Goal: Task Accomplishment & Management: Manage account settings

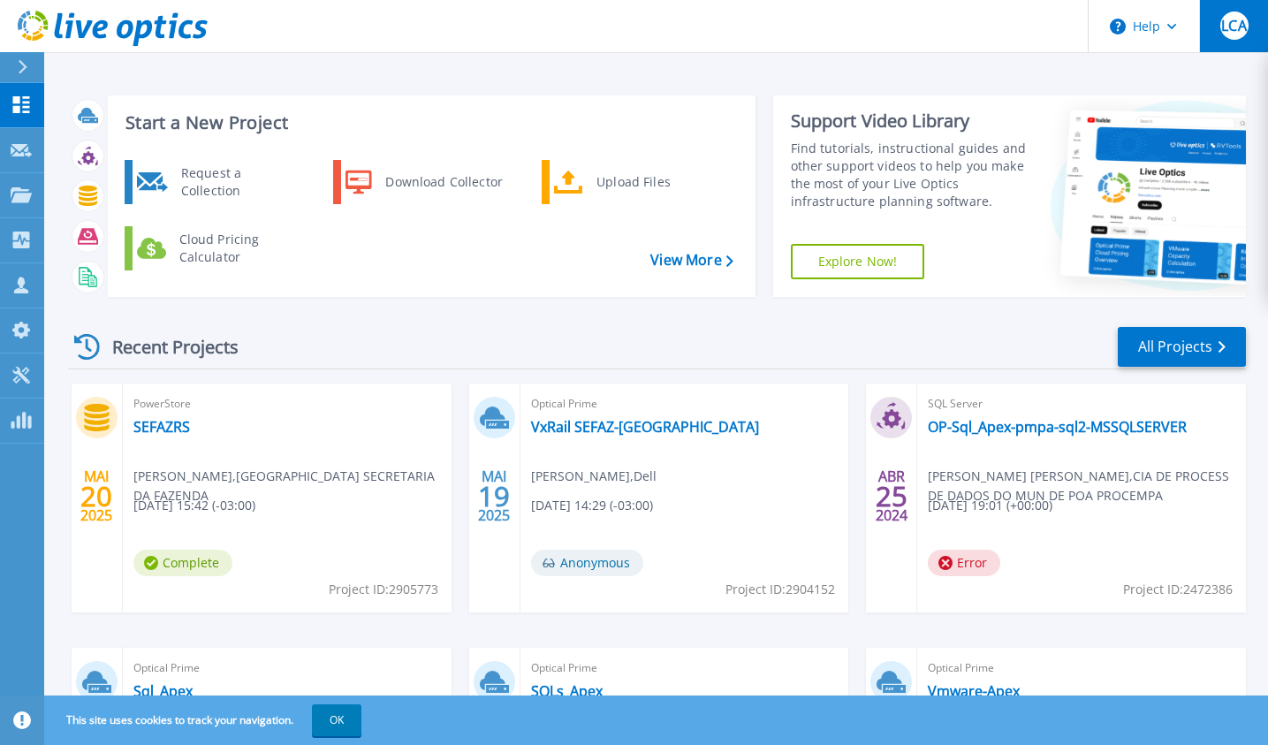
click at [1228, 32] on span "LCA" at bounding box center [1233, 26] width 25 height 14
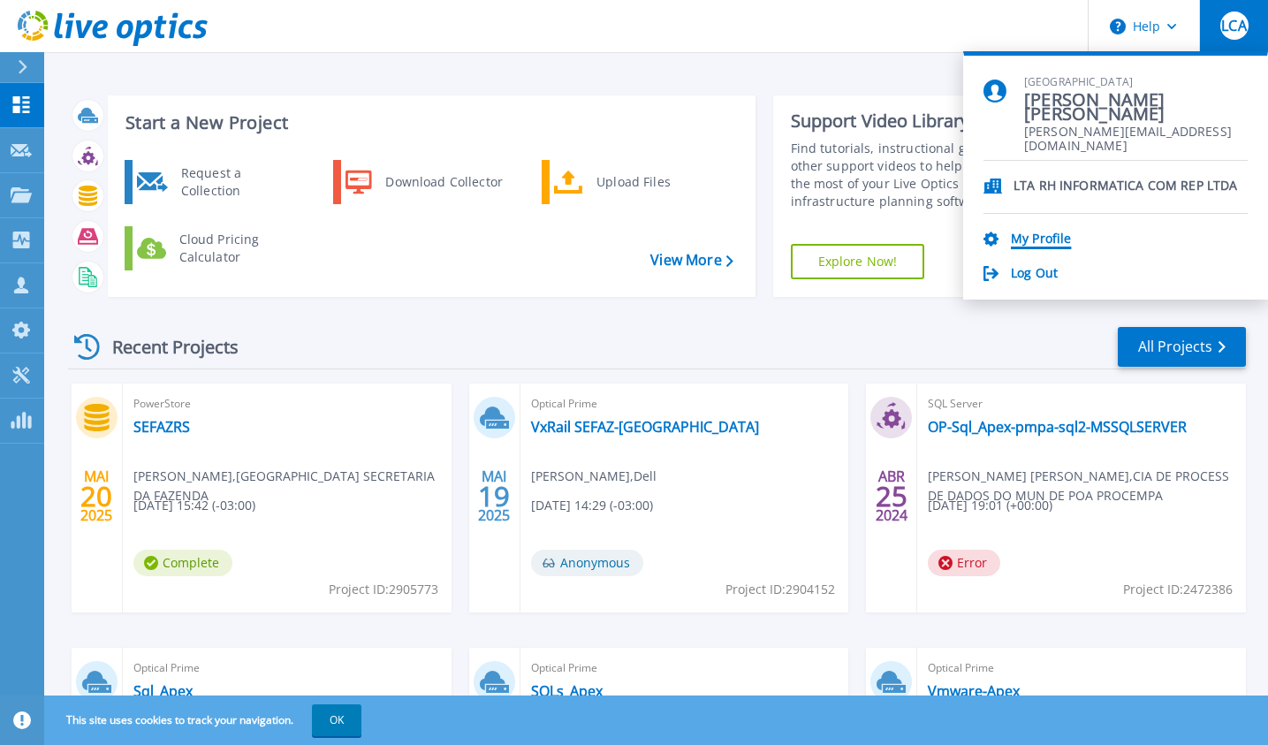
click at [1037, 239] on link "My Profile" at bounding box center [1041, 239] width 60 height 17
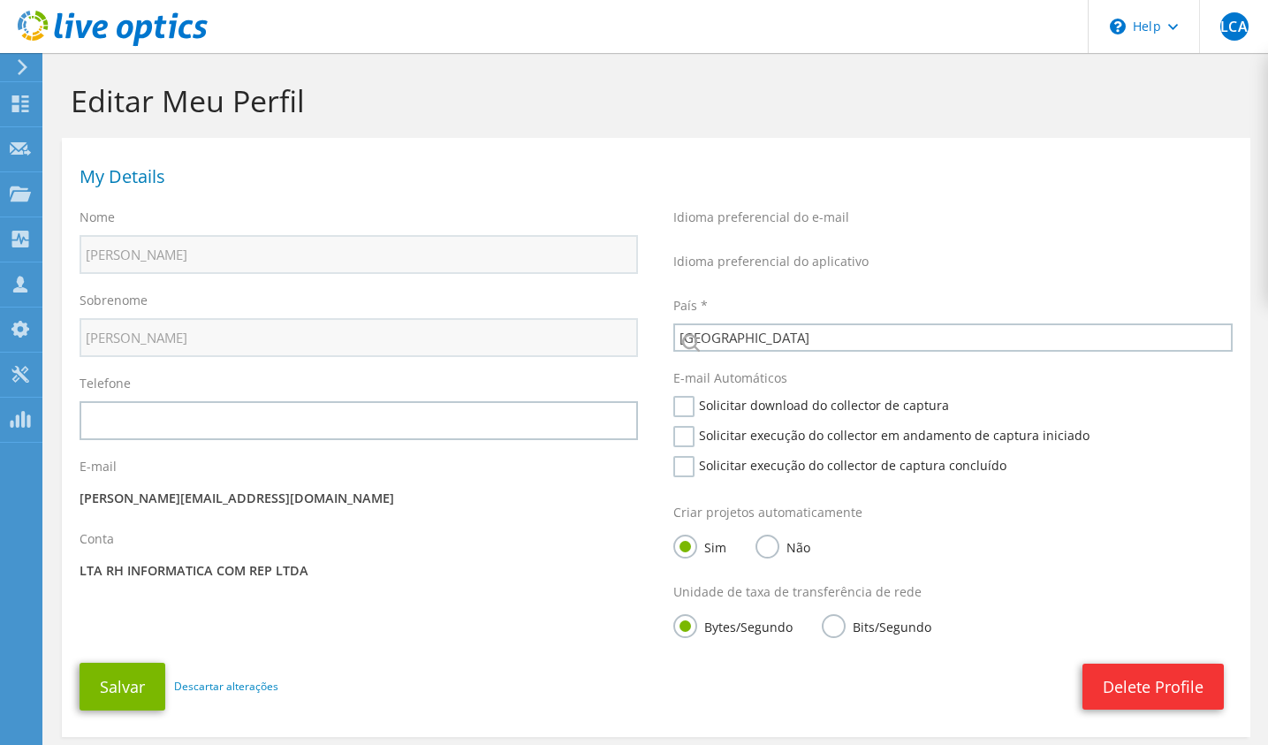
select select "30"
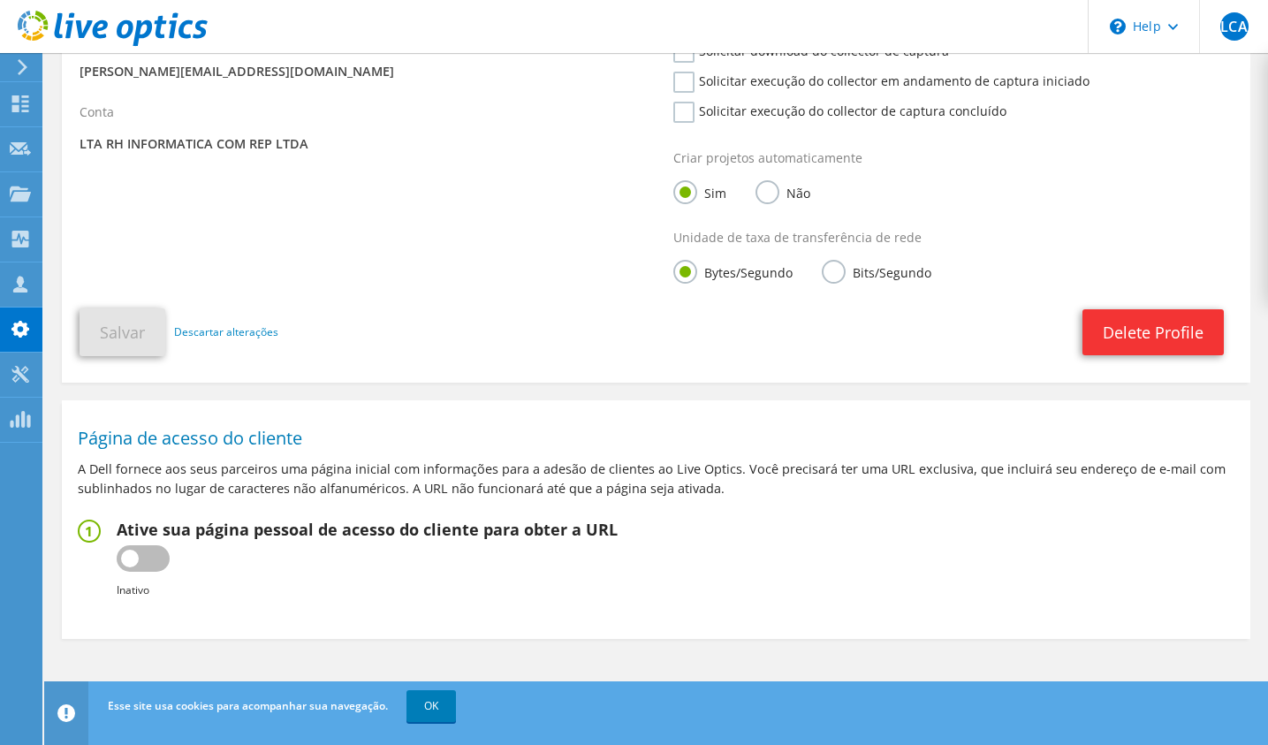
scroll to position [73, 0]
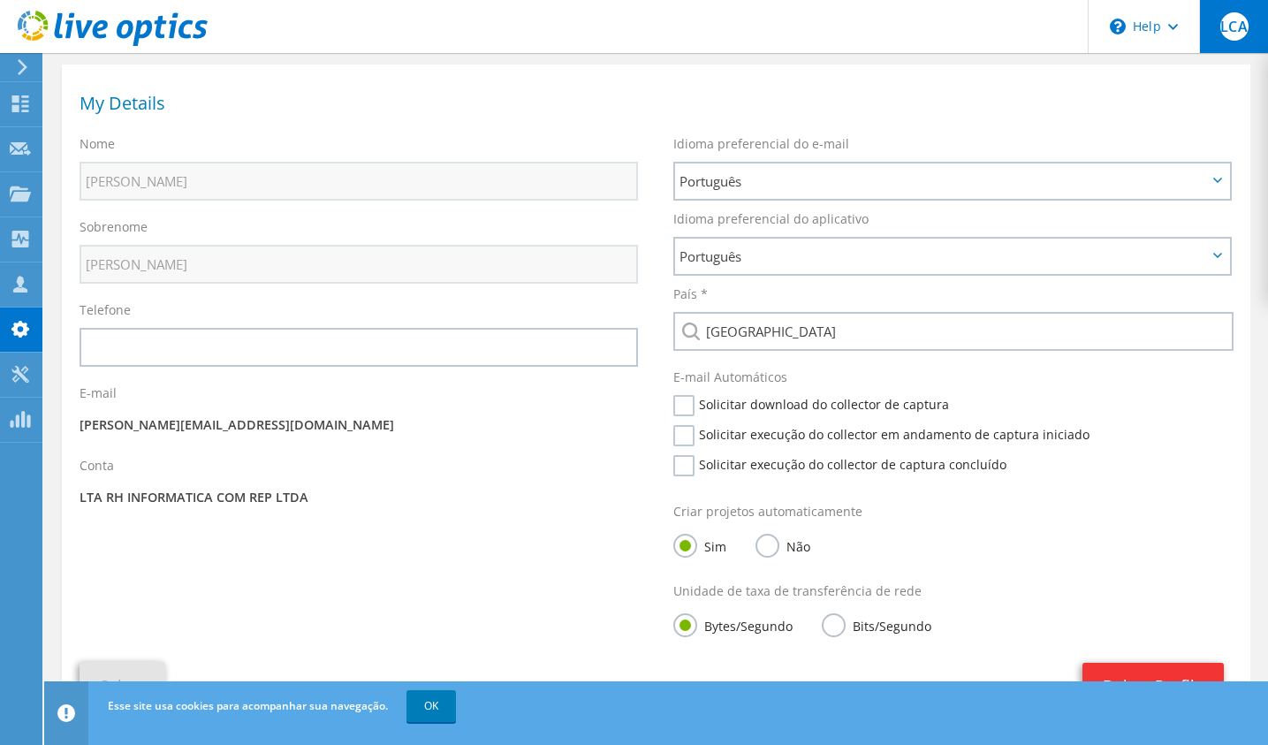
click at [1233, 20] on span "LCA" at bounding box center [1234, 26] width 28 height 28
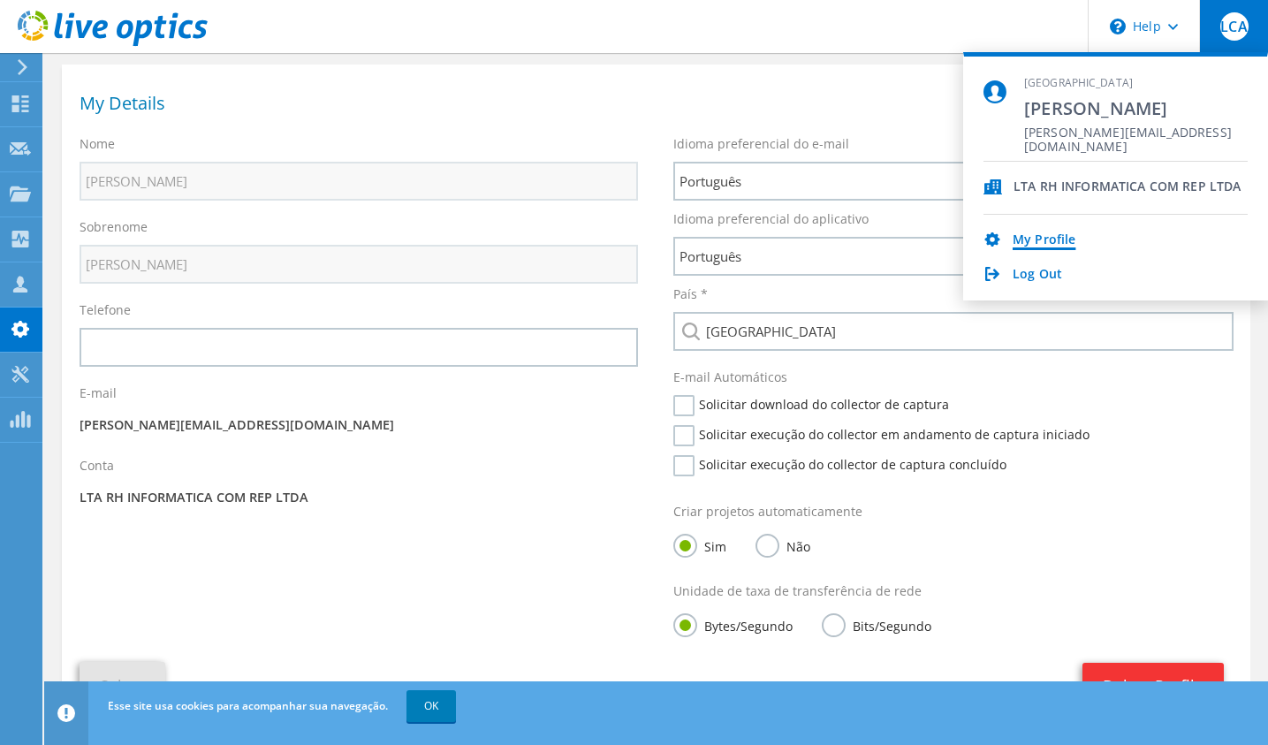
click at [1042, 241] on link "My Profile" at bounding box center [1043, 240] width 63 height 17
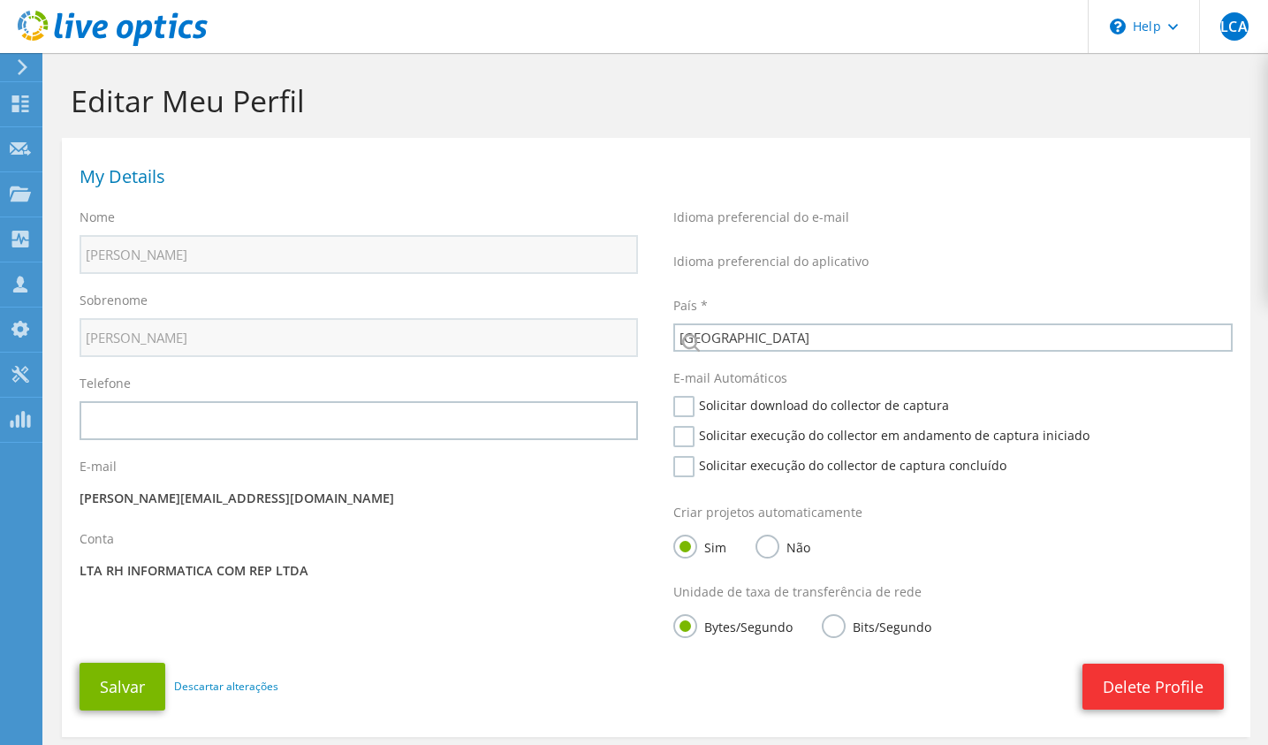
select select "30"
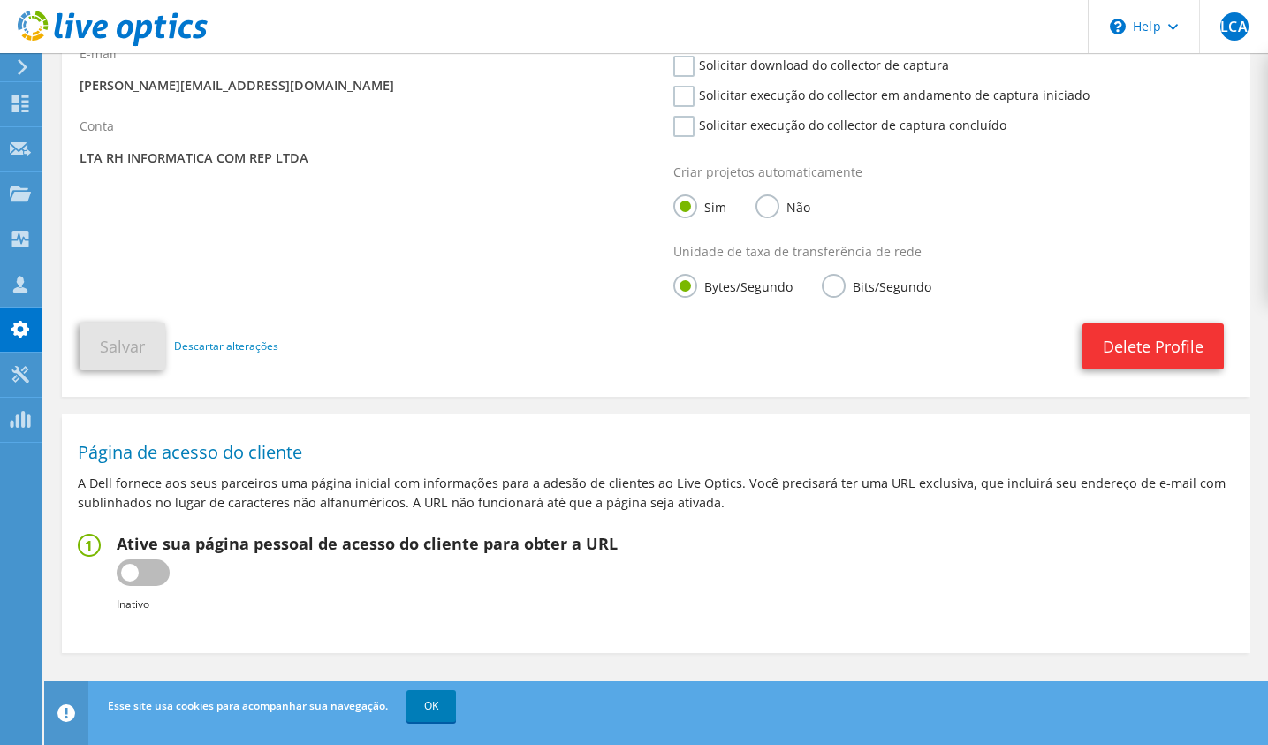
scroll to position [427, 0]
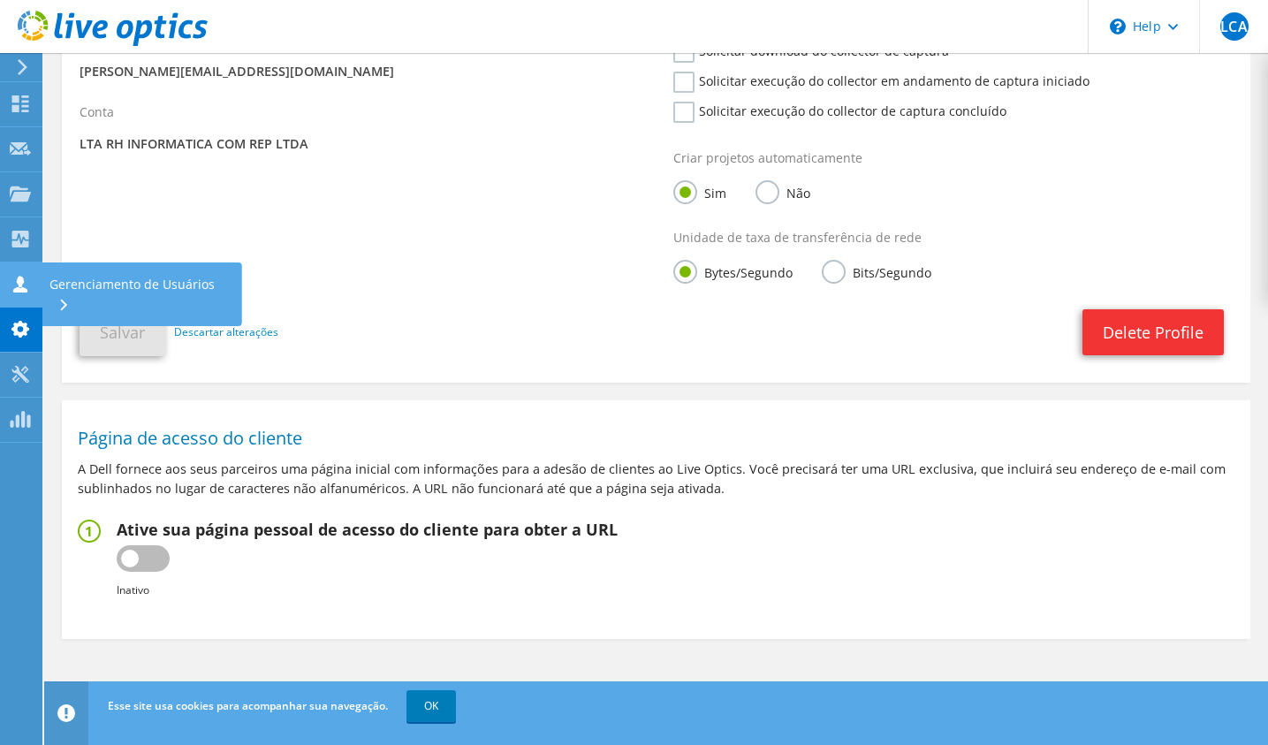
click at [126, 280] on div "Gerenciamento de Usuários" at bounding box center [141, 294] width 201 height 64
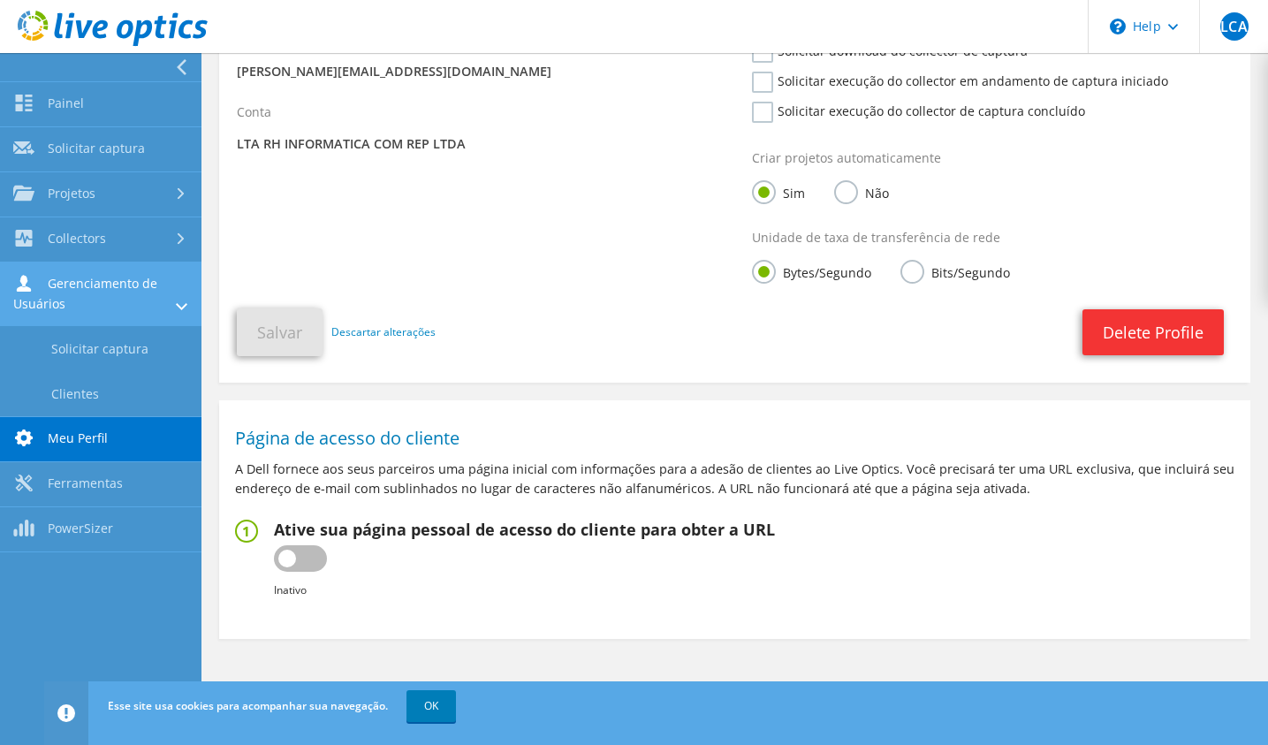
drag, startPoint x: 161, startPoint y: 285, endPoint x: 198, endPoint y: 283, distance: 37.2
click at [163, 285] on link "Gerenciamento de Usuários" at bounding box center [100, 294] width 201 height 64
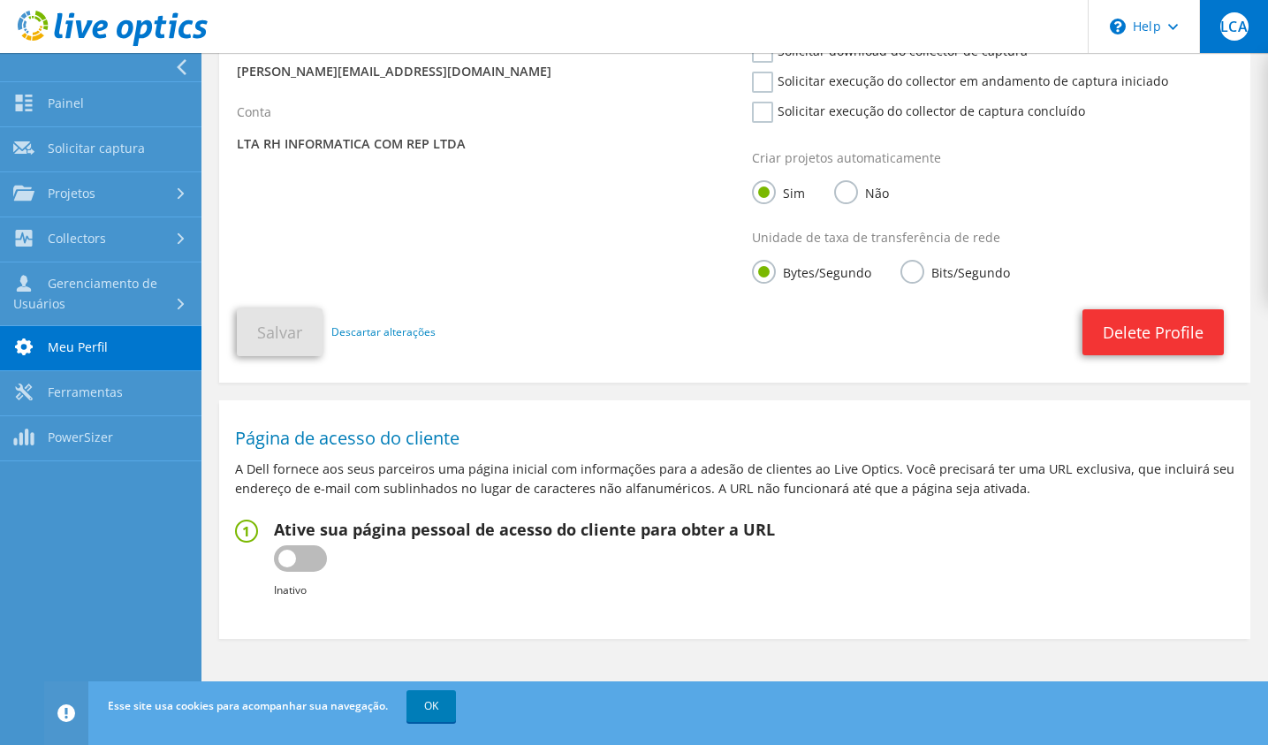
click at [1239, 34] on span "LCA" at bounding box center [1234, 26] width 28 height 28
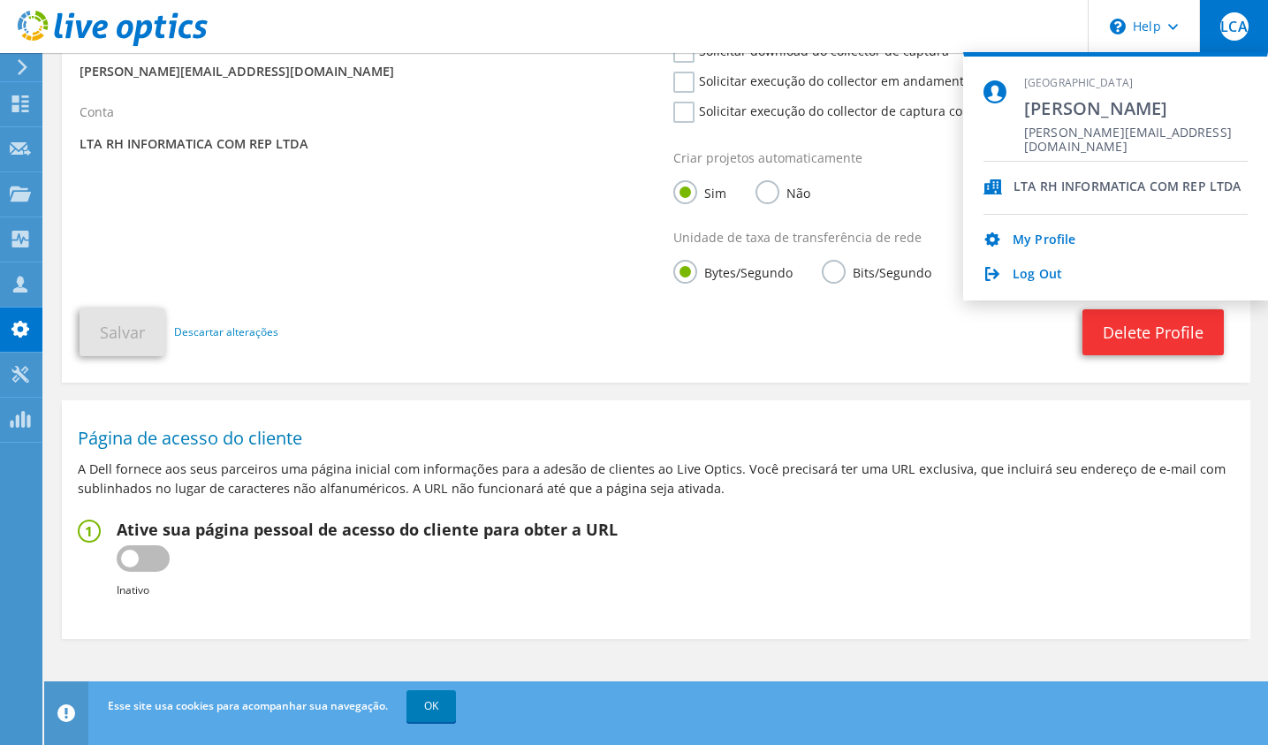
click at [1096, 533] on fieldset "Ative sua página pessoal de acesso do cliente para obter a URL Inativo Ativo Fa…" at bounding box center [656, 559] width 1156 height 80
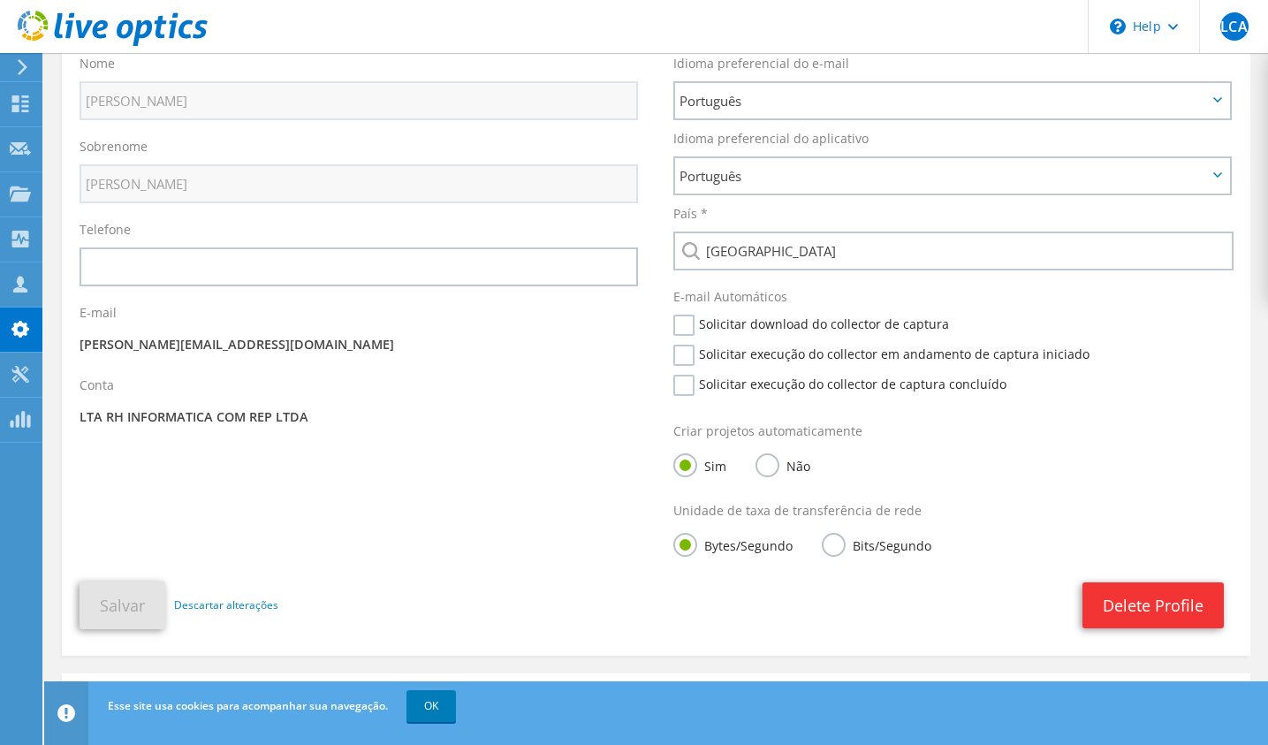
scroll to position [0, 0]
